Goal: Navigation & Orientation: Find specific page/section

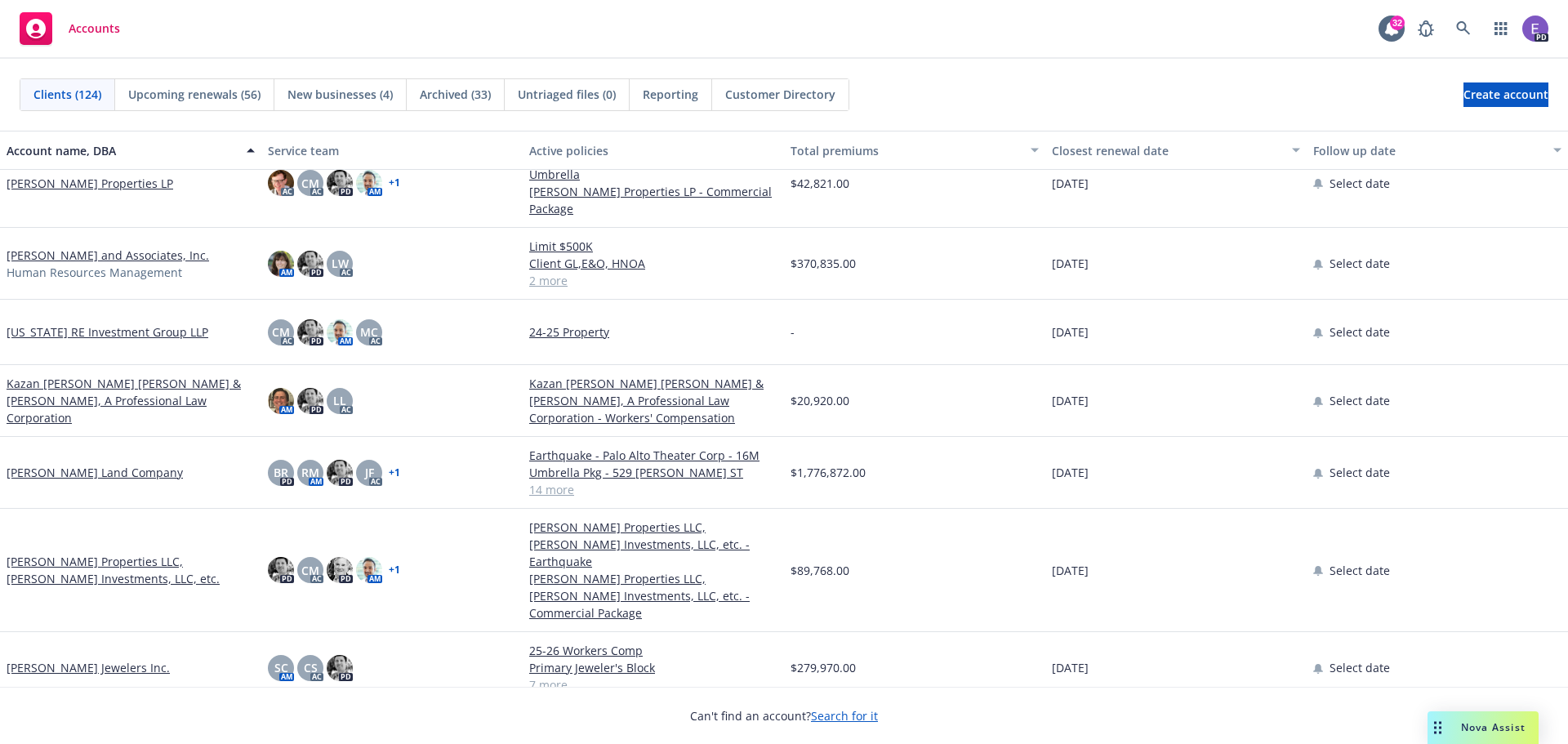
scroll to position [3430, 0]
